Goal: Navigation & Orientation: Find specific page/section

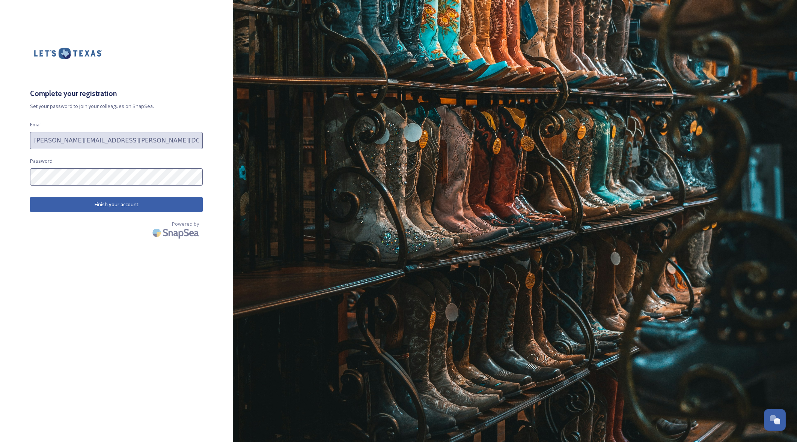
click at [134, 197] on button "Finish your account" at bounding box center [116, 204] width 173 height 15
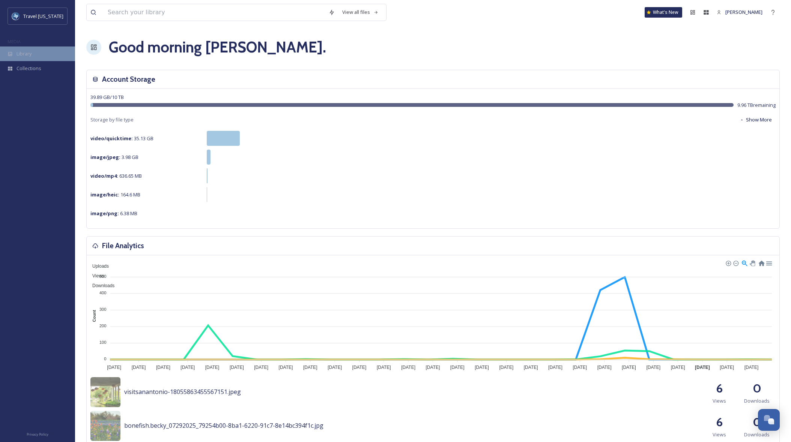
click at [30, 57] on span "Library" at bounding box center [24, 53] width 15 height 7
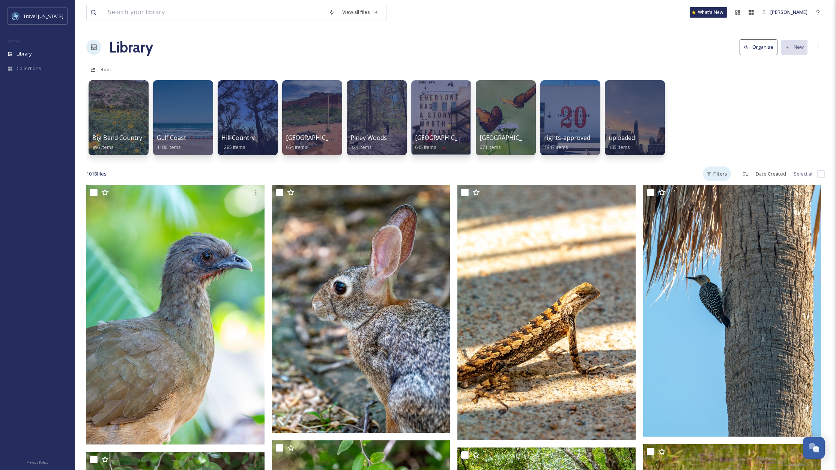
click at [716, 175] on div "Filters" at bounding box center [717, 174] width 28 height 15
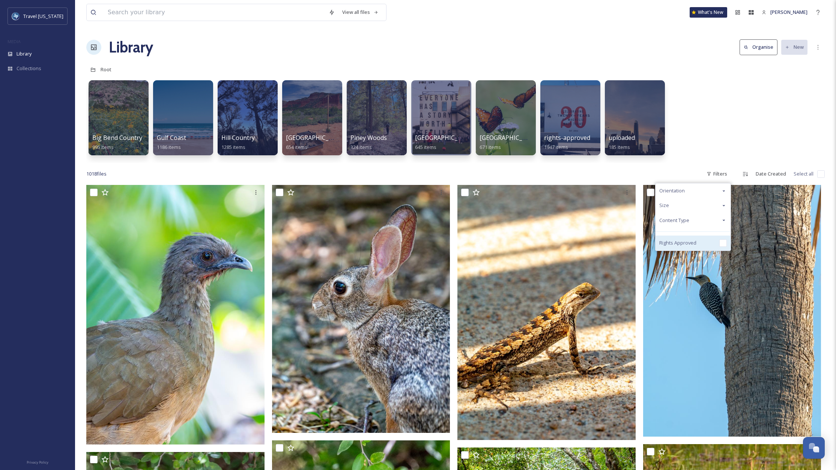
click at [723, 245] on input "checkbox" at bounding box center [723, 243] width 8 height 8
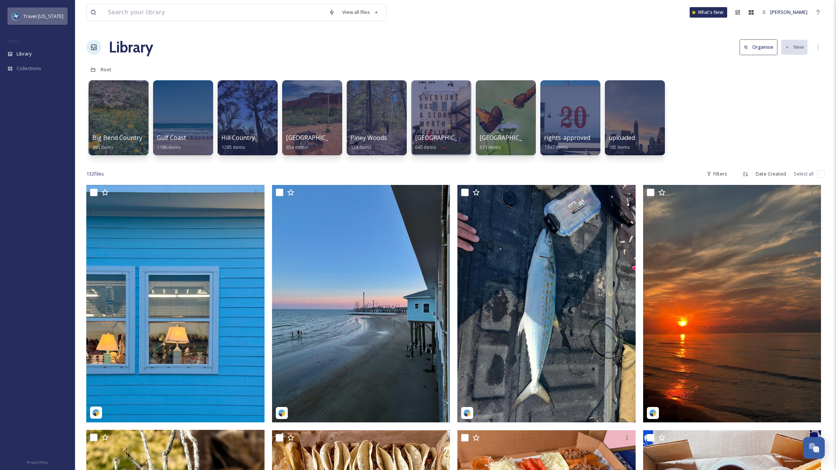
click at [37, 18] on span "Travel [US_STATE]" at bounding box center [43, 16] width 40 height 7
click at [37, 12] on div "Travel [US_STATE]" at bounding box center [43, 16] width 40 height 9
click at [795, 11] on span "[PERSON_NAME]" at bounding box center [788, 12] width 37 height 7
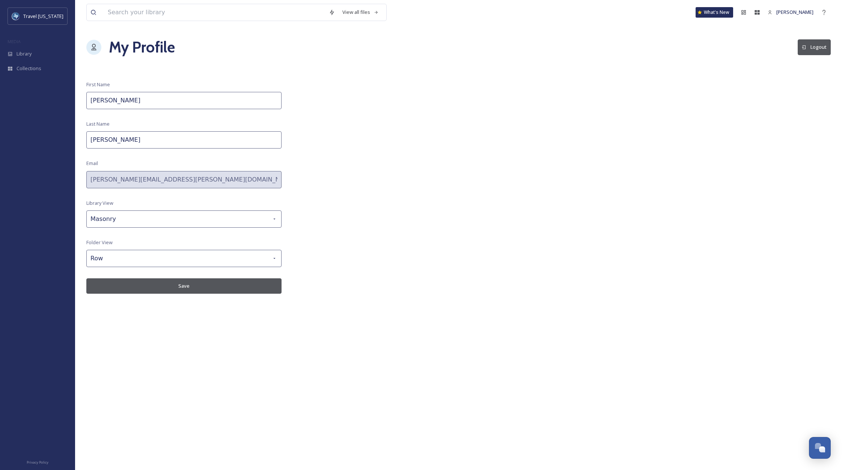
click at [796, 50] on button "Logout" at bounding box center [813, 46] width 33 height 15
